Goal: Task Accomplishment & Management: Use online tool/utility

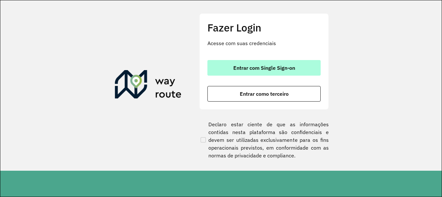
click at [236, 67] on span "Entrar com Single Sign-on" at bounding box center [264, 67] width 62 height 5
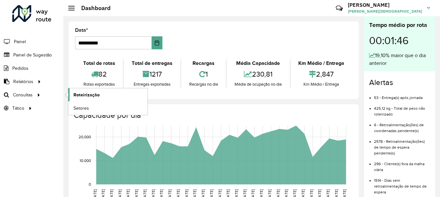
click at [77, 97] on span "Roteirização" at bounding box center [86, 94] width 26 height 7
click at [81, 106] on span "Setores" at bounding box center [81, 108] width 16 height 7
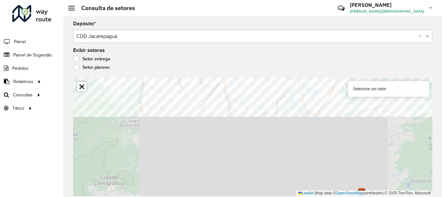
click at [318, 74] on div "Depósito * Selecione um depósito × CDD Jacarepaguá × Exibir setores Setor entre…" at bounding box center [252, 106] width 379 height 180
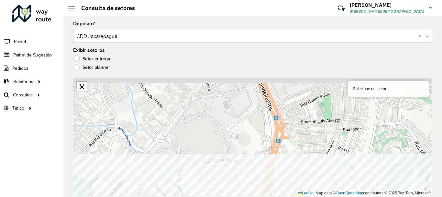
click at [246, 196] on html "Aguarde... Pop-up bloqueado! Seu navegador bloqueou automáticamente a abertura …" at bounding box center [221, 98] width 442 height 197
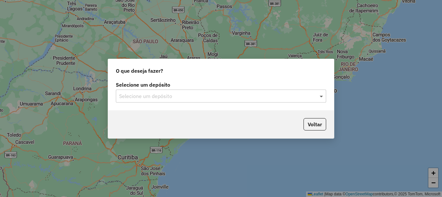
click at [322, 96] on span at bounding box center [322, 96] width 8 height 8
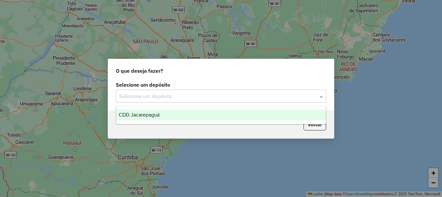
drag, startPoint x: 198, startPoint y: 112, endPoint x: 195, endPoint y: 113, distance: 3.4
click at [197, 113] on div "CDD Jacarepaguá" at bounding box center [221, 114] width 210 height 11
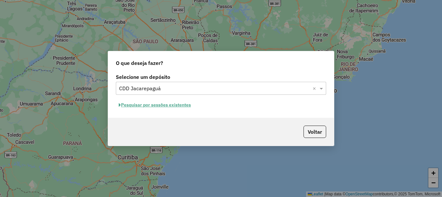
click at [161, 106] on button "Pesquisar por sessões existentes" at bounding box center [155, 105] width 78 height 10
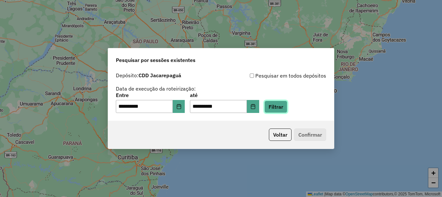
click at [284, 104] on button "Filtrar" at bounding box center [275, 106] width 23 height 12
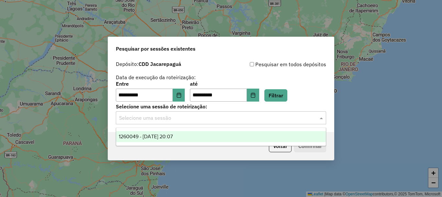
click at [194, 118] on input "text" at bounding box center [214, 118] width 191 height 8
click at [175, 131] on div "1260049 - [DATE] 20:07" at bounding box center [221, 136] width 210 height 11
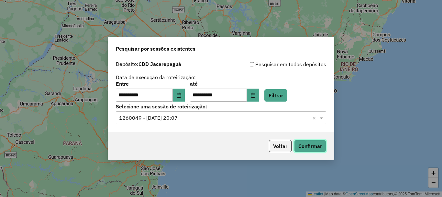
click at [315, 143] on button "Confirmar" at bounding box center [310, 146] width 32 height 12
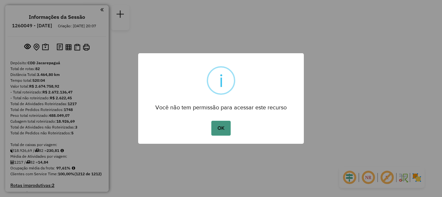
click at [219, 132] on button "OK" at bounding box center [220, 127] width 19 height 15
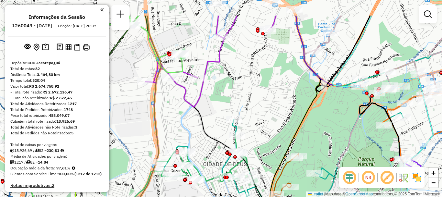
drag, startPoint x: 223, startPoint y: 101, endPoint x: 283, endPoint y: 162, distance: 85.8
click at [283, 162] on div "Janela de atendimento Grade de atendimento Capacidade Transportadoras Veículos …" at bounding box center [221, 98] width 442 height 197
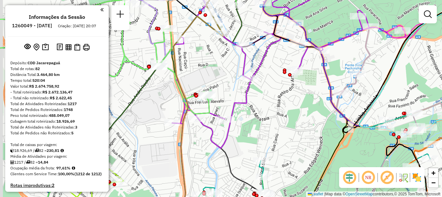
drag, startPoint x: 200, startPoint y: 99, endPoint x: 217, endPoint y: 123, distance: 29.1
click at [217, 114] on icon at bounding box center [102, 55] width 270 height 118
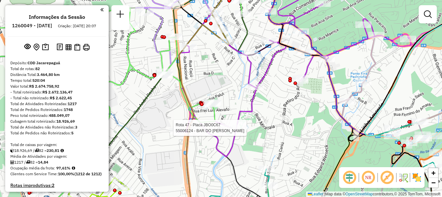
select select "**********"
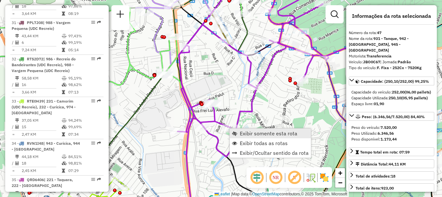
scroll to position [2097, 0]
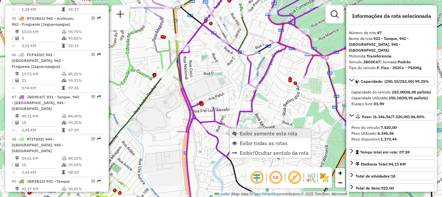
click at [241, 131] on span "Exibir somente esta rota" at bounding box center [269, 132] width 58 height 5
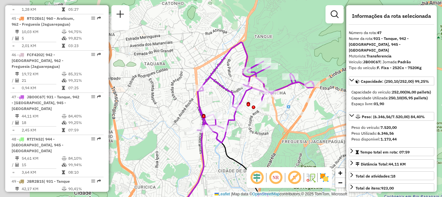
drag, startPoint x: 253, startPoint y: 96, endPoint x: 278, endPoint y: 126, distance: 38.8
click at [278, 125] on div "Janela de atendimento Grade de atendimento Capacidade Transportadoras Veículos …" at bounding box center [221, 98] width 442 height 197
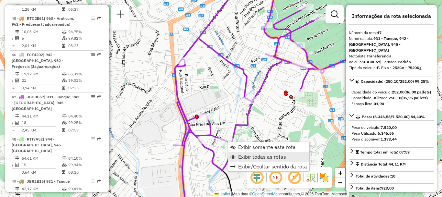
click at [244, 155] on span "Exibir todas as rotas" at bounding box center [262, 156] width 48 height 5
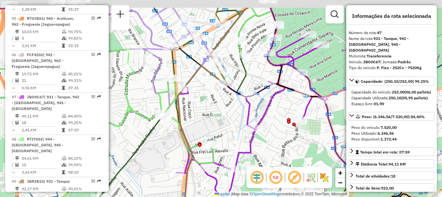
drag, startPoint x: 274, startPoint y: 93, endPoint x: 276, endPoint y: 120, distance: 28.0
click at [277, 121] on div "Janela de atendimento Grade de atendimento Capacidade Transportadoras Veículos …" at bounding box center [221, 98] width 442 height 197
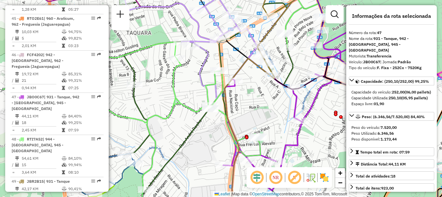
drag, startPoint x: 229, startPoint y: 110, endPoint x: 271, endPoint y: 99, distance: 44.2
click at [271, 99] on div "Janela de atendimento Grade de atendimento Capacidade Transportadoras Veículos …" at bounding box center [221, 98] width 442 height 197
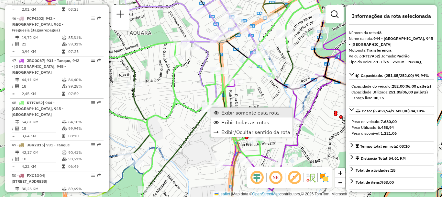
scroll to position [2133, 0]
click at [223, 113] on span "Exibir somente esta rota" at bounding box center [250, 112] width 58 height 5
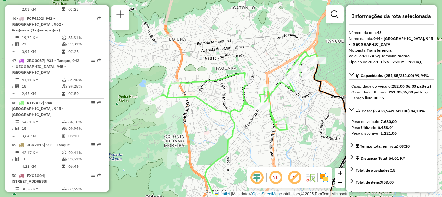
drag, startPoint x: 224, startPoint y: 83, endPoint x: 301, endPoint y: 111, distance: 82.6
click at [301, 111] on div "Janela de atendimento Grade de atendimento Capacidade Transportadoras Veículos …" at bounding box center [221, 98] width 442 height 197
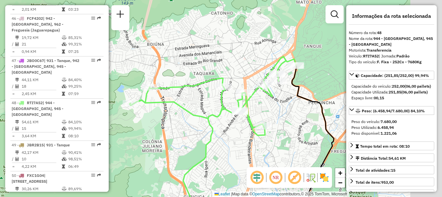
drag, startPoint x: 228, startPoint y: 94, endPoint x: 190, endPoint y: 95, distance: 37.9
click at [190, 95] on div "Janela de atendimento Grade de atendimento Capacidade Transportadoras Veículos …" at bounding box center [221, 98] width 442 height 197
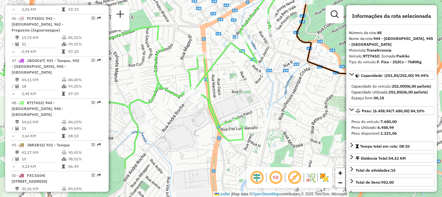
drag, startPoint x: 267, startPoint y: 140, endPoint x: 247, endPoint y: 93, distance: 51.8
click at [247, 93] on div "Janela de atendimento Grade de atendimento Capacidade Transportadoras Veículos …" at bounding box center [221, 98] width 442 height 197
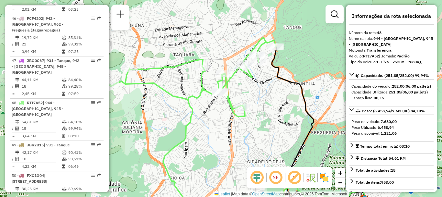
click at [326, 177] on img at bounding box center [324, 177] width 10 height 10
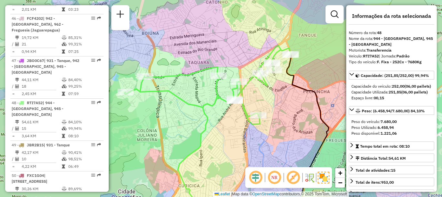
drag, startPoint x: 272, startPoint y: 104, endPoint x: 289, endPoint y: 113, distance: 19.8
click at [289, 113] on div "Janela de atendimento Grade de atendimento Capacidade Transportadoras Veículos …" at bounding box center [221, 98] width 442 height 197
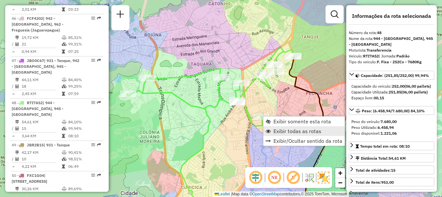
click at [281, 131] on span "Exibir todas as rotas" at bounding box center [298, 130] width 48 height 5
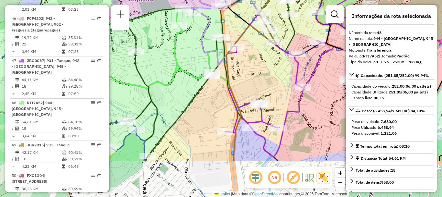
drag, startPoint x: 268, startPoint y: 132, endPoint x: 283, endPoint y: 77, distance: 57.0
click at [283, 77] on div "Janela de atendimento Grade de atendimento Capacidade Transportadoras Veículos …" at bounding box center [221, 98] width 442 height 197
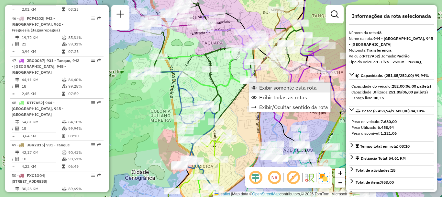
click at [257, 85] on link "Exibir somente esta rota" at bounding box center [289, 88] width 81 height 10
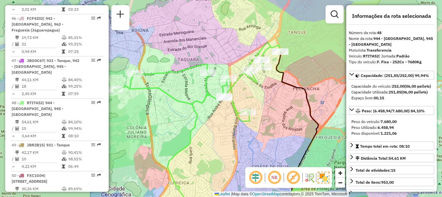
drag, startPoint x: 228, startPoint y: 79, endPoint x: 256, endPoint y: 93, distance: 31.3
click at [256, 93] on div "Janela de atendimento Grade de atendimento Capacidade Transportadoras Veículos …" at bounding box center [221, 98] width 442 height 197
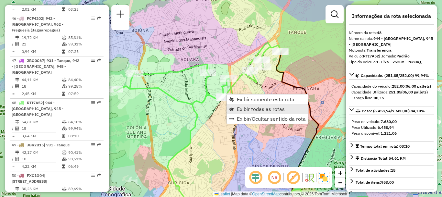
click at [238, 110] on span "Exibir todas as rotas" at bounding box center [261, 108] width 48 height 5
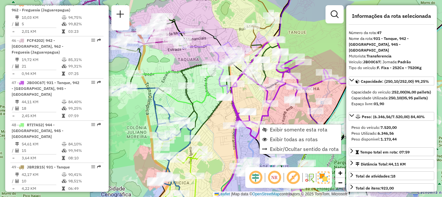
scroll to position [2097, 0]
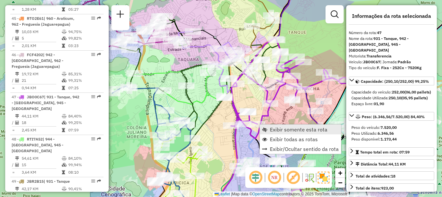
click at [271, 127] on span "Exibir somente esta rota" at bounding box center [299, 129] width 58 height 5
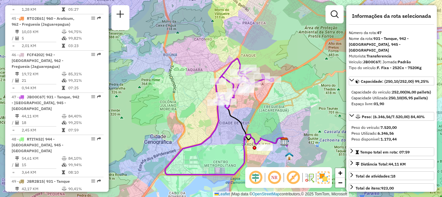
drag, startPoint x: 249, startPoint y: 81, endPoint x: 256, endPoint y: 107, distance: 27.0
click at [256, 107] on div "Janela de atendimento Grade de atendimento Capacidade Transportadoras Veículos …" at bounding box center [221, 98] width 442 height 197
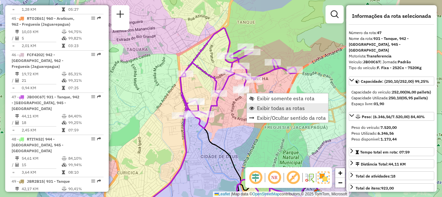
click at [255, 107] on link "Exibir todas as rotas" at bounding box center [287, 108] width 81 height 10
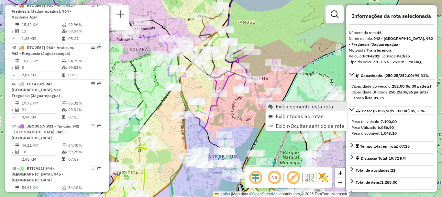
scroll to position [2060, 0]
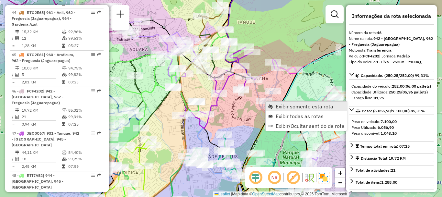
click at [279, 107] on span "Exibir somente esta rota" at bounding box center [305, 106] width 58 height 5
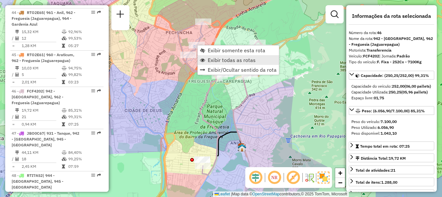
click at [214, 58] on span "Exibir todas as rotas" at bounding box center [232, 59] width 48 height 5
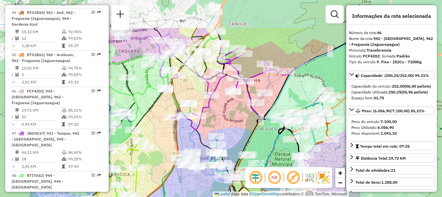
drag, startPoint x: 208, startPoint y: 82, endPoint x: 256, endPoint y: 111, distance: 56.5
click at [256, 112] on icon at bounding box center [266, 116] width 99 height 176
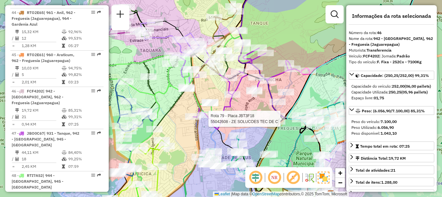
drag, startPoint x: 240, startPoint y: 116, endPoint x: 261, endPoint y: 114, distance: 20.8
click at [262, 115] on div "Rota 79 - Placa JBT3F18 55042608 - ZE SOLUCOES TEC DE C Janela de atendimento G…" at bounding box center [221, 98] width 442 height 197
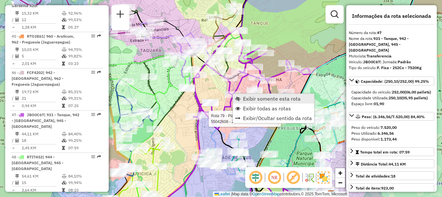
scroll to position [2097, 0]
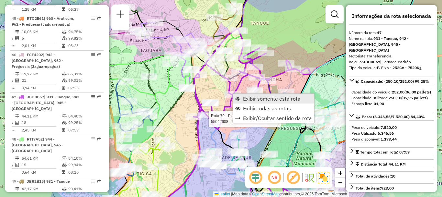
click at [255, 98] on span "Exibir somente esta rota" at bounding box center [272, 98] width 58 height 5
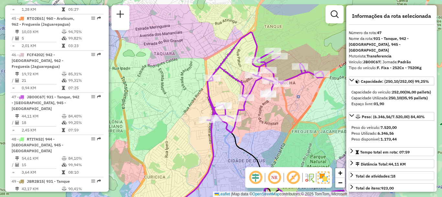
drag, startPoint x: 251, startPoint y: 94, endPoint x: 278, endPoint y: 116, distance: 34.5
click at [278, 116] on div "Janela de atendimento Grade de atendimento Capacidade Transportadoras Veículos …" at bounding box center [221, 98] width 442 height 197
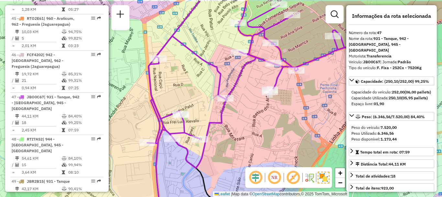
drag, startPoint x: 260, startPoint y: 95, endPoint x: 262, endPoint y: 116, distance: 20.8
click at [262, 116] on div "Janela de atendimento Grade de atendimento Capacidade Transportadoras Veículos …" at bounding box center [221, 98] width 442 height 197
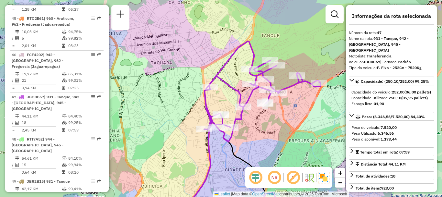
click at [259, 124] on div "Janela de atendimento Grade de atendimento Capacidade Transportadoras Veículos …" at bounding box center [221, 98] width 442 height 197
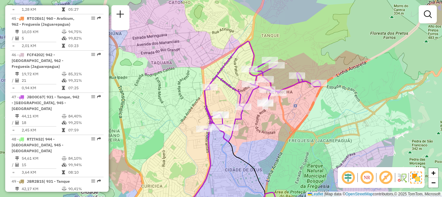
select select "**********"
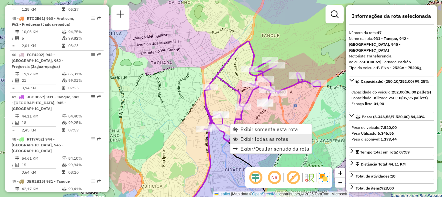
click at [255, 139] on span "Exibir todas as rotas" at bounding box center [265, 138] width 48 height 5
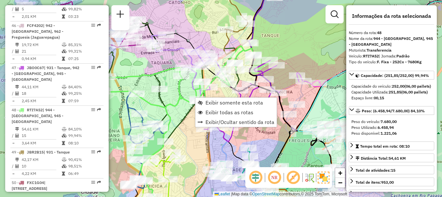
scroll to position [2133, 0]
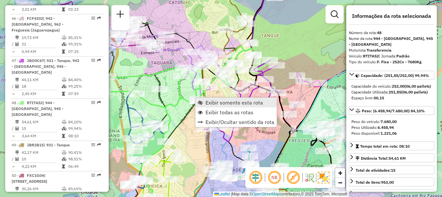
click at [206, 101] on span "Exibir somente esta rota" at bounding box center [235, 102] width 58 height 5
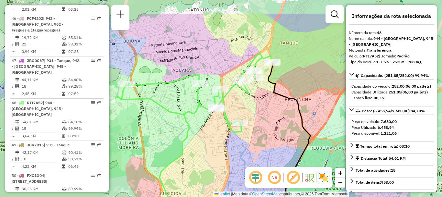
drag, startPoint x: 218, startPoint y: 72, endPoint x: 245, endPoint y: 106, distance: 42.8
click at [245, 106] on div "Janela de atendimento Grade de atendimento Capacidade Transportadoras Veículos …" at bounding box center [221, 98] width 442 height 197
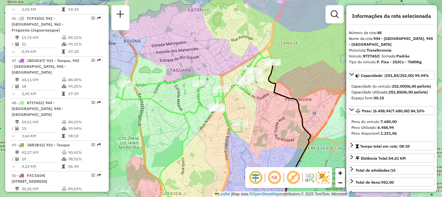
click at [325, 181] on img at bounding box center [324, 177] width 12 height 12
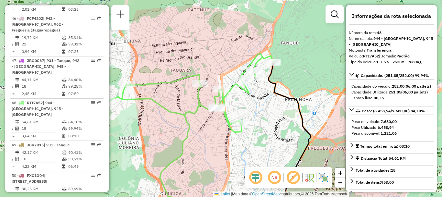
click at [323, 177] on img at bounding box center [324, 177] width 12 height 12
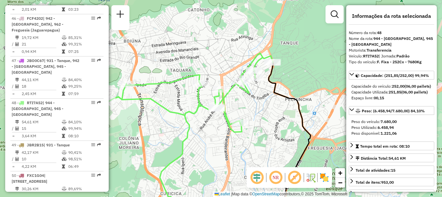
click at [323, 177] on img at bounding box center [324, 177] width 10 height 10
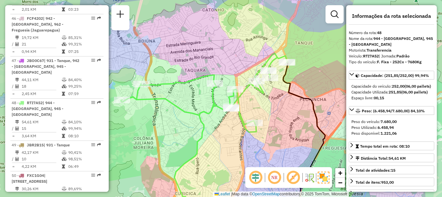
drag, startPoint x: 280, startPoint y: 111, endPoint x: 294, endPoint y: 111, distance: 14.6
click at [294, 111] on div "Janela de atendimento Grade de atendimento Capacidade Transportadoras Veículos …" at bounding box center [221, 98] width 442 height 197
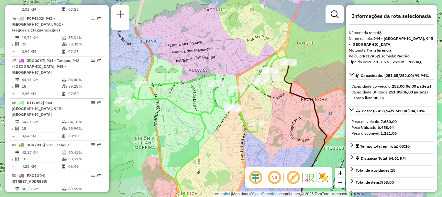
click at [295, 110] on div "Janela de atendimento Grade de atendimento Capacidade Transportadoras Veículos …" at bounding box center [221, 98] width 442 height 197
click at [319, 76] on div "Janela de atendimento Grade de atendimento Capacidade Transportadoras Veículos …" at bounding box center [221, 98] width 442 height 197
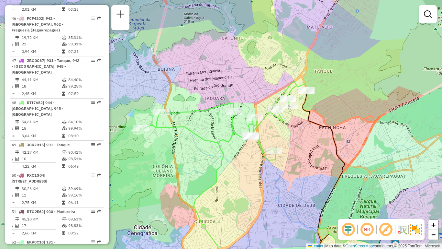
drag, startPoint x: 285, startPoint y: 132, endPoint x: 303, endPoint y: 135, distance: 18.3
click at [303, 135] on div "Janela de atendimento Grade de atendimento Capacidade Transportadoras Veículos …" at bounding box center [221, 124] width 442 height 249
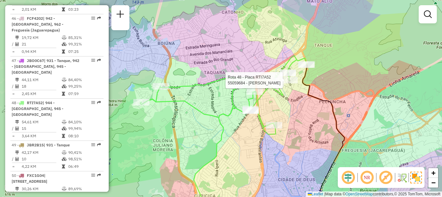
select select "**********"
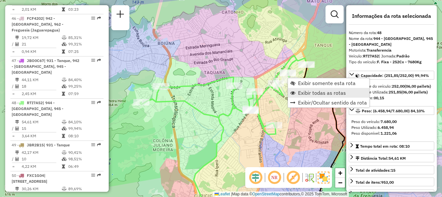
click at [306, 93] on span "Exibir todas as rotas" at bounding box center [322, 92] width 48 height 5
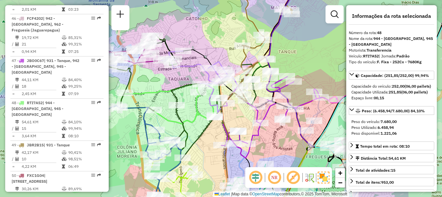
drag, startPoint x: 313, startPoint y: 139, endPoint x: 273, endPoint y: 147, distance: 40.7
click at [273, 147] on div "Janela de atendimento Grade de atendimento Capacidade Transportadoras Veículos …" at bounding box center [221, 98] width 442 height 197
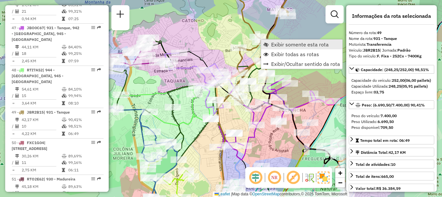
scroll to position [2169, 0]
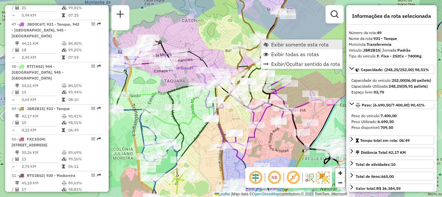
click at [271, 45] on link "Exibir somente esta rota" at bounding box center [301, 44] width 81 height 10
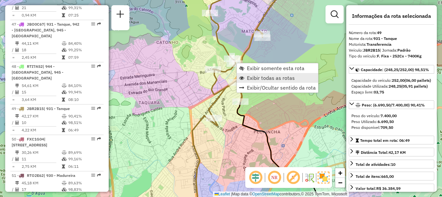
drag, startPoint x: 253, startPoint y: 75, endPoint x: 262, endPoint y: 66, distance: 12.1
click at [253, 75] on span "Exibir todas as rotas" at bounding box center [271, 77] width 48 height 5
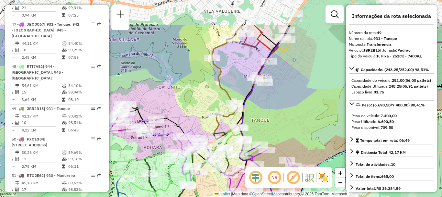
drag, startPoint x: 275, startPoint y: 81, endPoint x: 275, endPoint y: 96, distance: 15.2
click at [275, 96] on div "Janela de atendimento Grade de atendimento Capacidade Transportadoras Veículos …" at bounding box center [221, 98] width 442 height 197
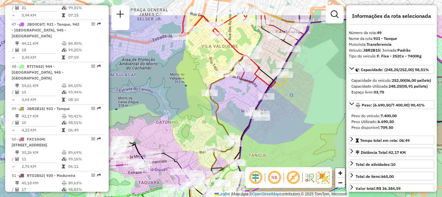
drag, startPoint x: 296, startPoint y: 77, endPoint x: 293, endPoint y: 112, distance: 35.1
click at [293, 112] on div "Janela de atendimento Grade de atendimento Capacidade Transportadoras Veículos …" at bounding box center [221, 98] width 442 height 197
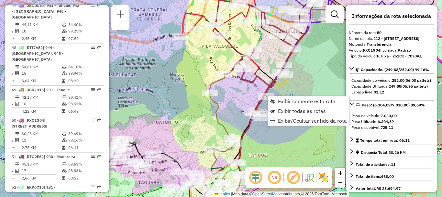
scroll to position [2199, 0]
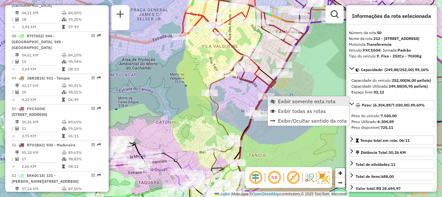
click at [277, 99] on link "Exibir somente esta rota" at bounding box center [308, 101] width 81 height 10
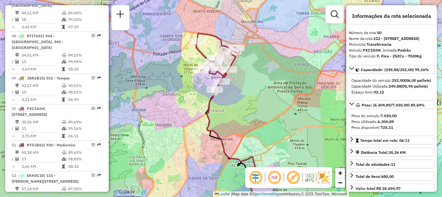
drag, startPoint x: 238, startPoint y: 69, endPoint x: 243, endPoint y: 88, distance: 19.5
click at [243, 88] on div "Janela de atendimento Grade de atendimento Capacidade Transportadoras Veículos …" at bounding box center [221, 98] width 442 height 197
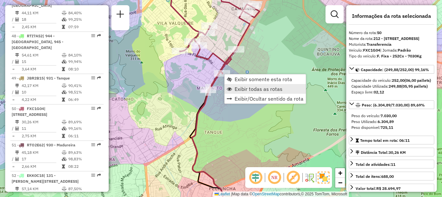
click at [239, 87] on span "Exibir todas as rotas" at bounding box center [259, 88] width 48 height 5
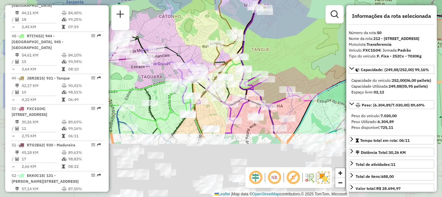
drag, startPoint x: 243, startPoint y: 120, endPoint x: 290, endPoint y: 37, distance: 95.1
click at [290, 37] on div "Janela de atendimento Grade de atendimento Capacidade Transportadoras Veículos …" at bounding box center [221, 98] width 442 height 197
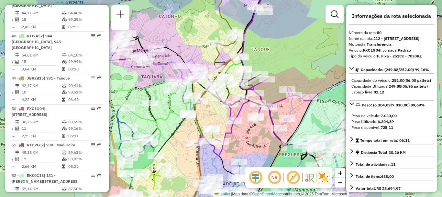
click at [293, 176] on em at bounding box center [294, 177] width 16 height 16
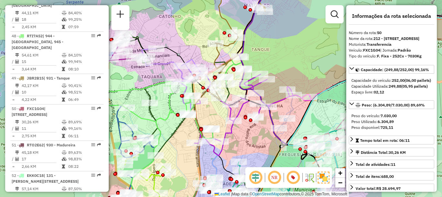
click at [293, 175] on em at bounding box center [294, 177] width 16 height 16
click at [293, 176] on em at bounding box center [294, 177] width 16 height 16
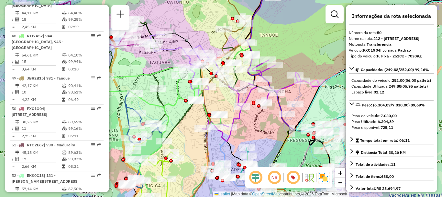
drag, startPoint x: 242, startPoint y: 134, endPoint x: 249, endPoint y: 119, distance: 16.2
click at [249, 119] on div "Janela de atendimento Grade de atendimento Capacidade Transportadoras Veículos …" at bounding box center [221, 98] width 442 height 197
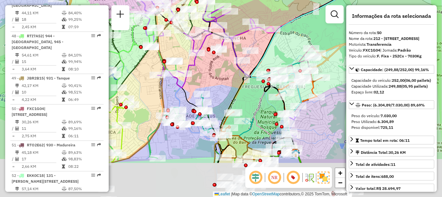
drag, startPoint x: 269, startPoint y: 132, endPoint x: 221, endPoint y: 74, distance: 75.6
click at [221, 74] on div "Janela de atendimento Grade de atendimento Capacidade Transportadoras Veículos …" at bounding box center [221, 98] width 442 height 197
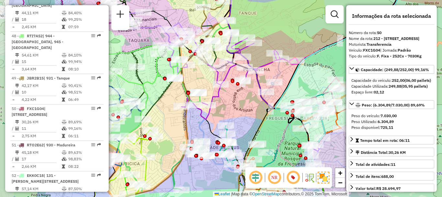
drag, startPoint x: 217, startPoint y: 113, endPoint x: 269, endPoint y: 129, distance: 54.7
click at [270, 130] on div "Janela de atendimento Grade de atendimento Capacidade Transportadoras Veículos …" at bounding box center [221, 98] width 442 height 197
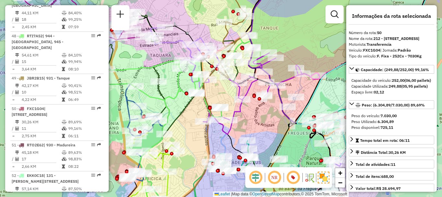
drag, startPoint x: 246, startPoint y: 110, endPoint x: 264, endPoint y: 123, distance: 22.0
click at [264, 123] on div "Janela de atendimento Grade de atendimento Capacidade Transportadoras Veículos …" at bounding box center [221, 98] width 442 height 197
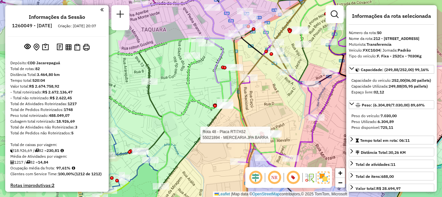
select select "**********"
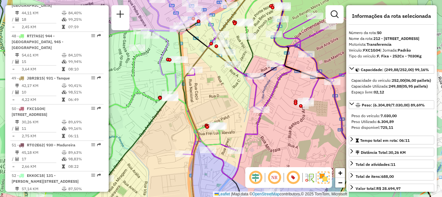
drag, startPoint x: 296, startPoint y: 132, endPoint x: 242, endPoint y: 124, distance: 54.7
click at [241, 124] on div "Janela de atendimento Grade de atendimento Capacidade Transportadoras Veículos …" at bounding box center [221, 98] width 442 height 197
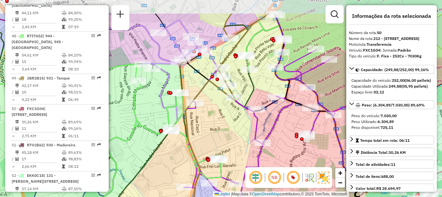
drag, startPoint x: 215, startPoint y: 92, endPoint x: 216, endPoint y: 126, distance: 33.4
click at [216, 126] on div "Janela de atendimento Grade de atendimento Capacidade Transportadoras Veículos …" at bounding box center [221, 98] width 442 height 197
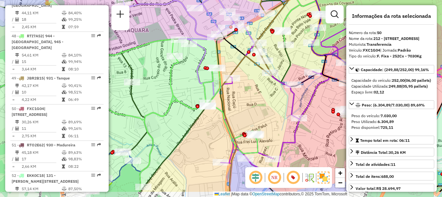
drag, startPoint x: 202, startPoint y: 124, endPoint x: 239, endPoint y: 100, distance: 44.1
click at [239, 100] on div "Janela de atendimento Grade de atendimento Capacidade Transportadoras Veículos …" at bounding box center [221, 98] width 442 height 197
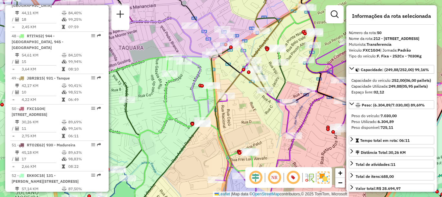
drag, startPoint x: 249, startPoint y: 98, endPoint x: 243, endPoint y: 116, distance: 18.2
click at [243, 116] on div "Janela de atendimento Grade de atendimento Capacidade Transportadoras Veículos …" at bounding box center [221, 98] width 442 height 197
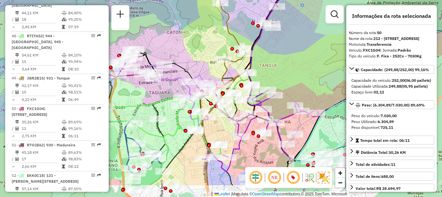
drag, startPoint x: 251, startPoint y: 131, endPoint x: 245, endPoint y: 102, distance: 30.3
click at [245, 105] on div "Rota 47 - Placa JBO0C67 55005214 - BARRIL DO BANHA BAR Janela de atendimento Gr…" at bounding box center [221, 98] width 442 height 197
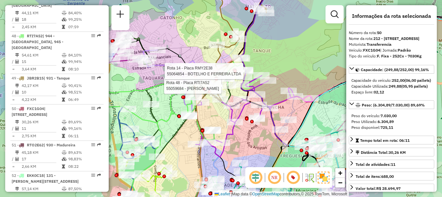
drag, startPoint x: 254, startPoint y: 154, endPoint x: 248, endPoint y: 140, distance: 15.4
click at [248, 140] on div "Rota 48 - Placa RTI7A52 55059684 - ROBERTO BEBIDAS Rota 14 - Placa RMY2E38 5506…" at bounding box center [221, 98] width 442 height 197
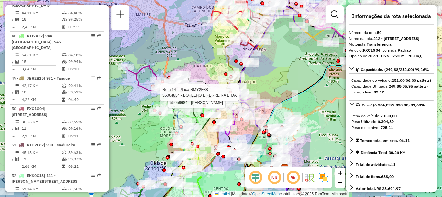
drag, startPoint x: 248, startPoint y: 140, endPoint x: 242, endPoint y: 127, distance: 14.6
click at [242, 121] on div at bounding box center [242, 119] width 4 height 4
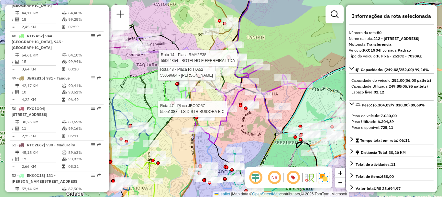
click at [242, 129] on div "Rota 48 - Placa RTI7A52 55059684 - ROBERTO BEBIDAS Rota 14 - Placa RMY2E38 5506…" at bounding box center [221, 98] width 442 height 197
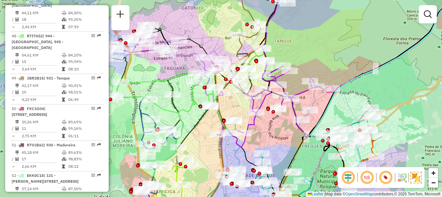
drag, startPoint x: 240, startPoint y: 128, endPoint x: 268, endPoint y: 131, distance: 27.7
click at [268, 131] on div "Janela de atendimento Grade de atendimento Capacidade Transportadoras Veículos …" at bounding box center [221, 98] width 442 height 197
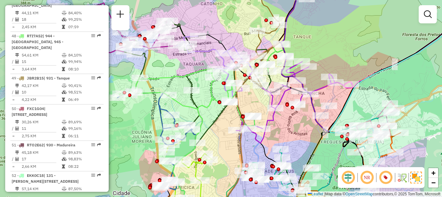
drag, startPoint x: 271, startPoint y: 130, endPoint x: 287, endPoint y: 125, distance: 16.7
click at [287, 125] on div "Janela de atendimento Grade de atendimento Capacidade Transportadoras Veículos …" at bounding box center [221, 98] width 442 height 197
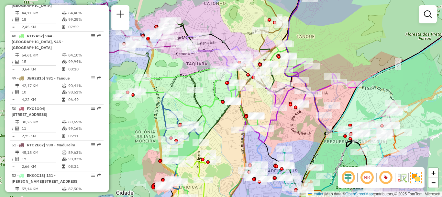
drag, startPoint x: 285, startPoint y: 133, endPoint x: 292, endPoint y: 131, distance: 7.6
click at [292, 131] on div "Janela de atendimento Grade de atendimento Capacidade Transportadoras Veículos …" at bounding box center [221, 98] width 442 height 197
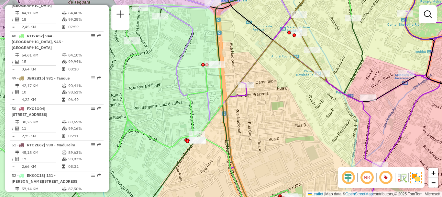
click at [367, 175] on em at bounding box center [367, 177] width 16 height 16
click at [385, 177] on em at bounding box center [386, 177] width 16 height 16
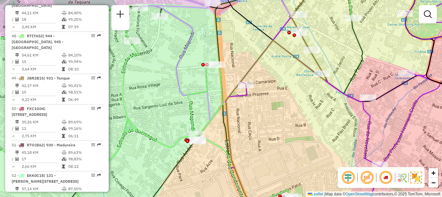
click at [385, 177] on em at bounding box center [386, 177] width 16 height 16
click at [384, 176] on em at bounding box center [386, 177] width 16 height 16
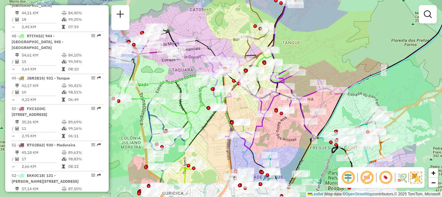
drag, startPoint x: 253, startPoint y: 138, endPoint x: 241, endPoint y: 105, distance: 34.6
click at [241, 105] on div "Janela de atendimento Grade de atendimento Capacidade Transportadoras Veículos …" at bounding box center [221, 98] width 442 height 197
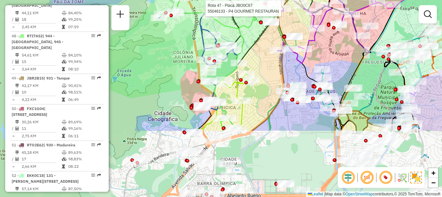
drag, startPoint x: 219, startPoint y: 167, endPoint x: 271, endPoint y: 81, distance: 100.6
click at [271, 81] on div "Rota 47 - Placa JBO0C67 55046133 - P4 GOURMET RESTAURAN Janela de atendimento G…" at bounding box center [221, 98] width 442 height 197
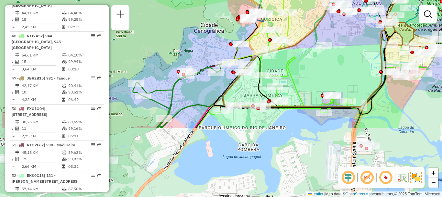
drag, startPoint x: 278, startPoint y: 129, endPoint x: 301, endPoint y: 78, distance: 55.6
click at [301, 78] on div "Rota 47 - Placa JBO0C67 55046133 - P4 GOURMET RESTAURAN Janela de atendimento G…" at bounding box center [221, 98] width 442 height 197
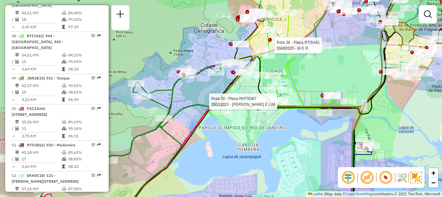
select select "**********"
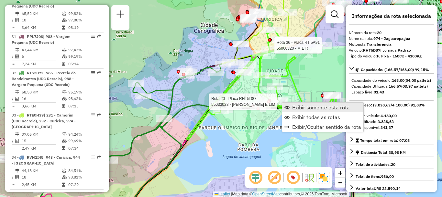
scroll to position [1036, 0]
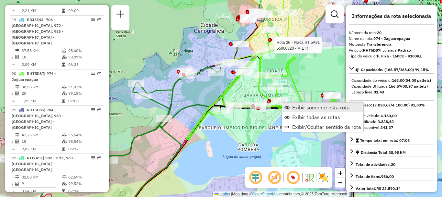
click at [294, 109] on span "Exibir somente esta rota" at bounding box center [321, 107] width 58 height 5
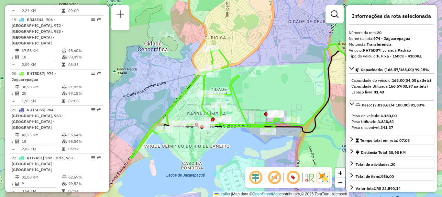
drag, startPoint x: 188, startPoint y: 139, endPoint x: 238, endPoint y: 141, distance: 49.9
click at [238, 141] on div "Janela de atendimento Grade de atendimento Capacidade Transportadoras Veículos …" at bounding box center [221, 98] width 442 height 197
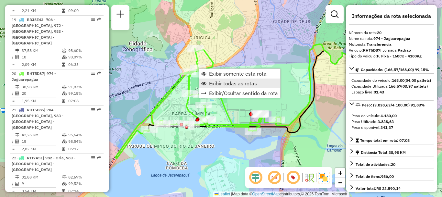
click at [214, 81] on span "Exibir todas as rotas" at bounding box center [233, 83] width 48 height 5
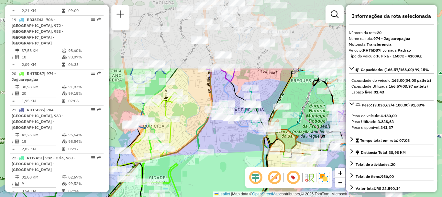
drag, startPoint x: 283, startPoint y: 58, endPoint x: 237, endPoint y: 114, distance: 72.5
click at [238, 115] on icon at bounding box center [304, 152] width 180 height 169
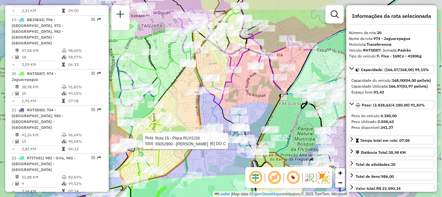
drag, startPoint x: 269, startPoint y: 61, endPoint x: 259, endPoint y: 79, distance: 21.3
click at [259, 79] on div "Rota 36 - Placa RTI5A91 55029268 - [PERSON_NAME] DA SIL Rota 36 - Placa RTI5A91…" at bounding box center [221, 98] width 442 height 197
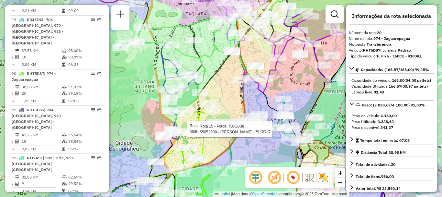
drag, startPoint x: 213, startPoint y: 62, endPoint x: 259, endPoint y: 47, distance: 48.5
click at [260, 47] on div "Rota 36 - Placa RTI5A91 55029268 - [PERSON_NAME] DA SIL Rota 36 - Placa RTI5A91…" at bounding box center [221, 98] width 442 height 197
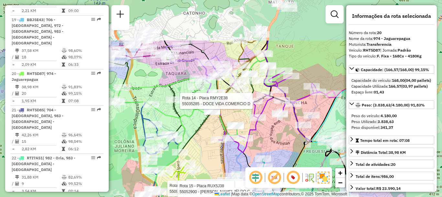
drag, startPoint x: 225, startPoint y: 78, endPoint x: 205, endPoint y: 138, distance: 63.4
click at [205, 138] on div "Rota 36 - Placa RTI5A91 55029268 - VIVIANE MOURA DA SIL Rota 36 - Placa RTI5A91…" at bounding box center [221, 98] width 442 height 197
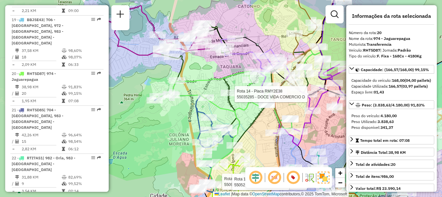
drag, startPoint x: 159, startPoint y: 68, endPoint x: 214, endPoint y: 61, distance: 55.1
click at [214, 61] on div "Rota 36 - Placa RTI5A91 55029268 - VIVIANE MOURA DA SIL Rota 36 - Placa RTI5A91…" at bounding box center [221, 98] width 442 height 197
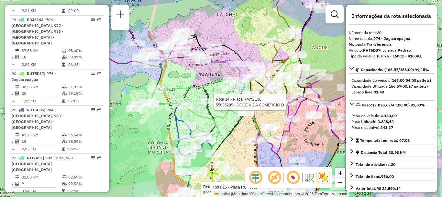
drag, startPoint x: 257, startPoint y: 109, endPoint x: 236, endPoint y: 117, distance: 22.5
click at [236, 117] on icon at bounding box center [218, 97] width 167 height 79
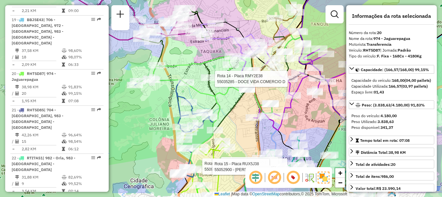
drag, startPoint x: 213, startPoint y: 109, endPoint x: 213, endPoint y: 86, distance: 22.7
click at [213, 86] on icon at bounding box center [219, 100] width 168 height 186
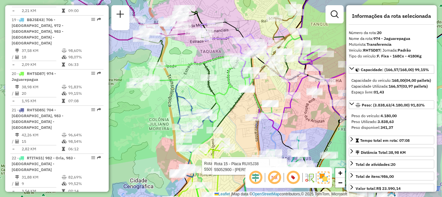
drag, startPoint x: 272, startPoint y: 90, endPoint x: 231, endPoint y: 118, distance: 48.7
click at [233, 116] on div "Rota 36 - Placa RTI5A91 55029268 - [PERSON_NAME] DA SIL Rota 36 - Placa RTI5A91…" at bounding box center [221, 98] width 442 height 197
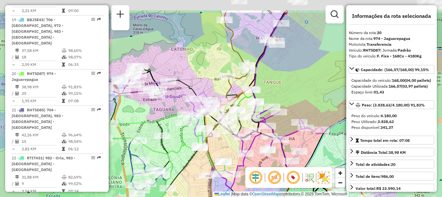
drag, startPoint x: 288, startPoint y: 38, endPoint x: 279, endPoint y: 72, distance: 35.2
click at [279, 72] on div "Rota 36 - Placa RTI5A91 55029268 - [PERSON_NAME] DA SIL Rota 36 - Placa RTI5A91…" at bounding box center [221, 98] width 442 height 197
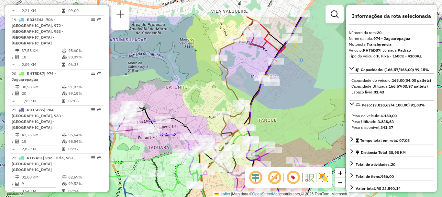
drag, startPoint x: 300, startPoint y: 42, endPoint x: 294, endPoint y: 79, distance: 37.5
click at [294, 79] on div "Rota 36 - Placa RTI5A91 55029268 - [PERSON_NAME] DA SIL Rota 36 - Placa RTI5A91…" at bounding box center [221, 98] width 442 height 197
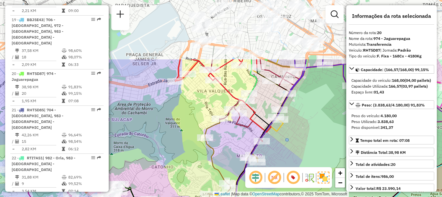
drag, startPoint x: 309, startPoint y: 86, endPoint x: 295, endPoint y: 165, distance: 80.2
click at [295, 165] on div "Rota 36 - Placa RTI5A91 55029268 - [PERSON_NAME] DA SIL Rota 36 - Placa RTI5A91…" at bounding box center [221, 98] width 442 height 197
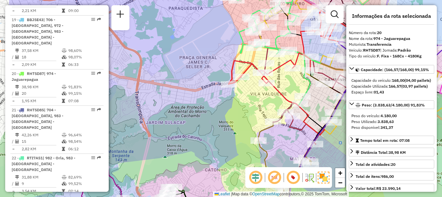
drag, startPoint x: 214, startPoint y: 92, endPoint x: 266, endPoint y: 94, distance: 52.2
click at [267, 94] on div "Rota 36 - Placa RTI5A91 55029268 - [PERSON_NAME] DA SIL Rota 36 - Placa RTI5A91…" at bounding box center [221, 98] width 442 height 197
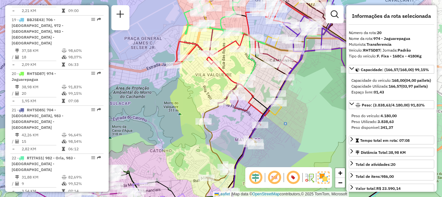
drag, startPoint x: 265, startPoint y: 97, endPoint x: 209, endPoint y: 78, distance: 58.6
click at [209, 78] on div "Rota 36 - Placa RTI5A91 55029268 - [PERSON_NAME] DA SIL Rota 36 - Placa RTI5A91…" at bounding box center [221, 98] width 442 height 197
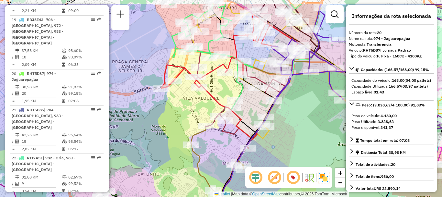
drag, startPoint x: 229, startPoint y: 77, endPoint x: 222, endPoint y: 92, distance: 16.4
click at [222, 92] on div "Rota 36 - Placa RTI5A91 55029268 - [PERSON_NAME] DA SIL Rota 36 - Placa RTI5A91…" at bounding box center [221, 98] width 442 height 197
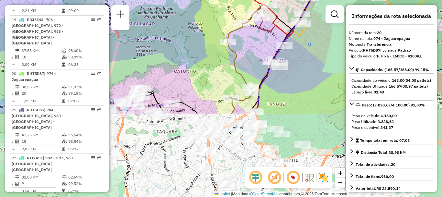
drag, startPoint x: 292, startPoint y: 140, endPoint x: 323, endPoint y: 34, distance: 110.0
click at [327, 36] on div "Rota 36 - Placa RTI5A91 55029268 - [PERSON_NAME] DA SIL Rota 36 - Placa RTI5A91…" at bounding box center [221, 98] width 442 height 197
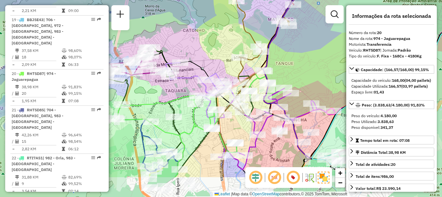
drag, startPoint x: 300, startPoint y: 108, endPoint x: 310, endPoint y: 69, distance: 40.5
click at [310, 69] on div "Rota 36 - Placa RTI5A91 55029268 - [PERSON_NAME] DA SIL Rota 36 - Placa RTI5A91…" at bounding box center [221, 98] width 442 height 197
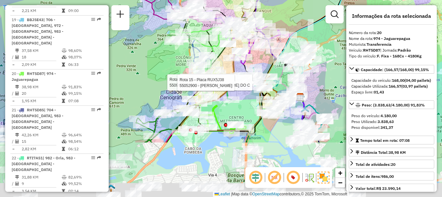
drag, startPoint x: 292, startPoint y: 129, endPoint x: 266, endPoint y: 55, distance: 78.5
click at [266, 53] on div at bounding box center [274, 50] width 16 height 6
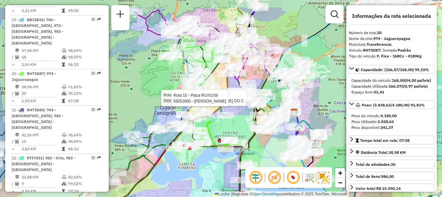
drag, startPoint x: 236, startPoint y: 98, endPoint x: 232, endPoint y: 125, distance: 27.5
click at [232, 125] on div "Rota 36 - Placa RTI5A91 55029268 - [PERSON_NAME] DA SIL Rota 36 - Placa RTI5A91…" at bounding box center [221, 98] width 442 height 197
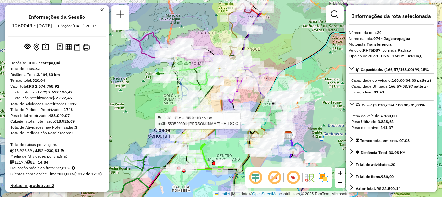
select select "**********"
click at [254, 108] on div "Rota 36 - Placa RTI5A91 55029268 - [PERSON_NAME] DA SIL Rota 36 - Placa RTI5A91…" at bounding box center [221, 98] width 442 height 197
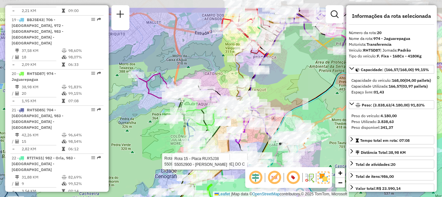
drag, startPoint x: 284, startPoint y: 49, endPoint x: 291, endPoint y: 75, distance: 27.8
click at [291, 75] on div "Rota 36 - Placa RTI5A91 55029268 - [PERSON_NAME] DA SIL Rota 36 - Placa RTI5A91…" at bounding box center [221, 98] width 442 height 197
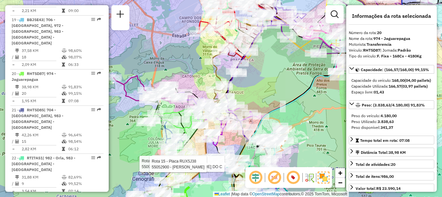
drag, startPoint x: 298, startPoint y: 93, endPoint x: 275, endPoint y: 92, distance: 23.3
click at [276, 94] on div "Rota 36 - Placa RTI5A91 55029268 - [PERSON_NAME] DA SIL Rota 36 - Placa RTI5A91…" at bounding box center [221, 98] width 442 height 197
